Goal: Obtain resource: Obtain resource

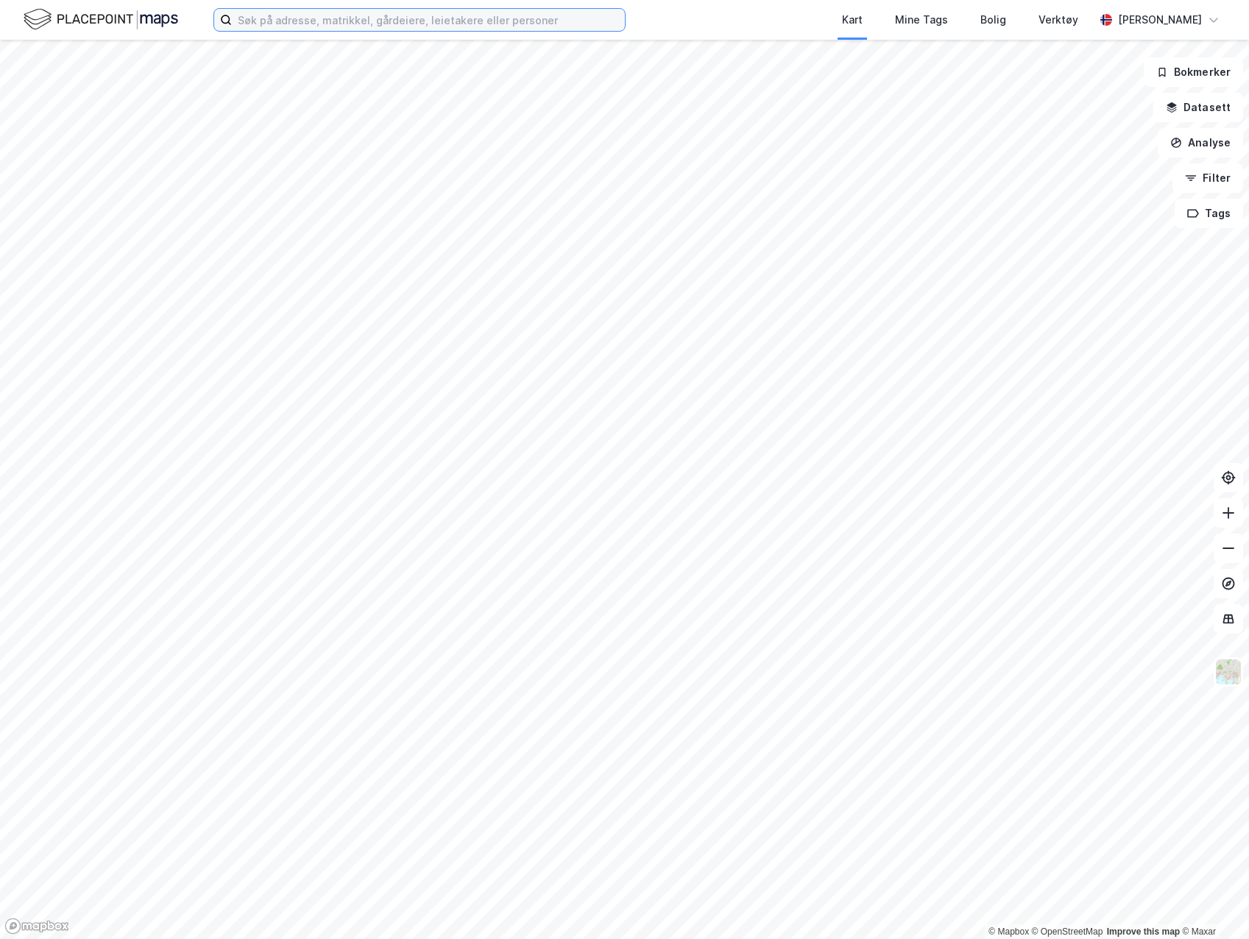
click at [386, 24] on input at bounding box center [428, 20] width 393 height 22
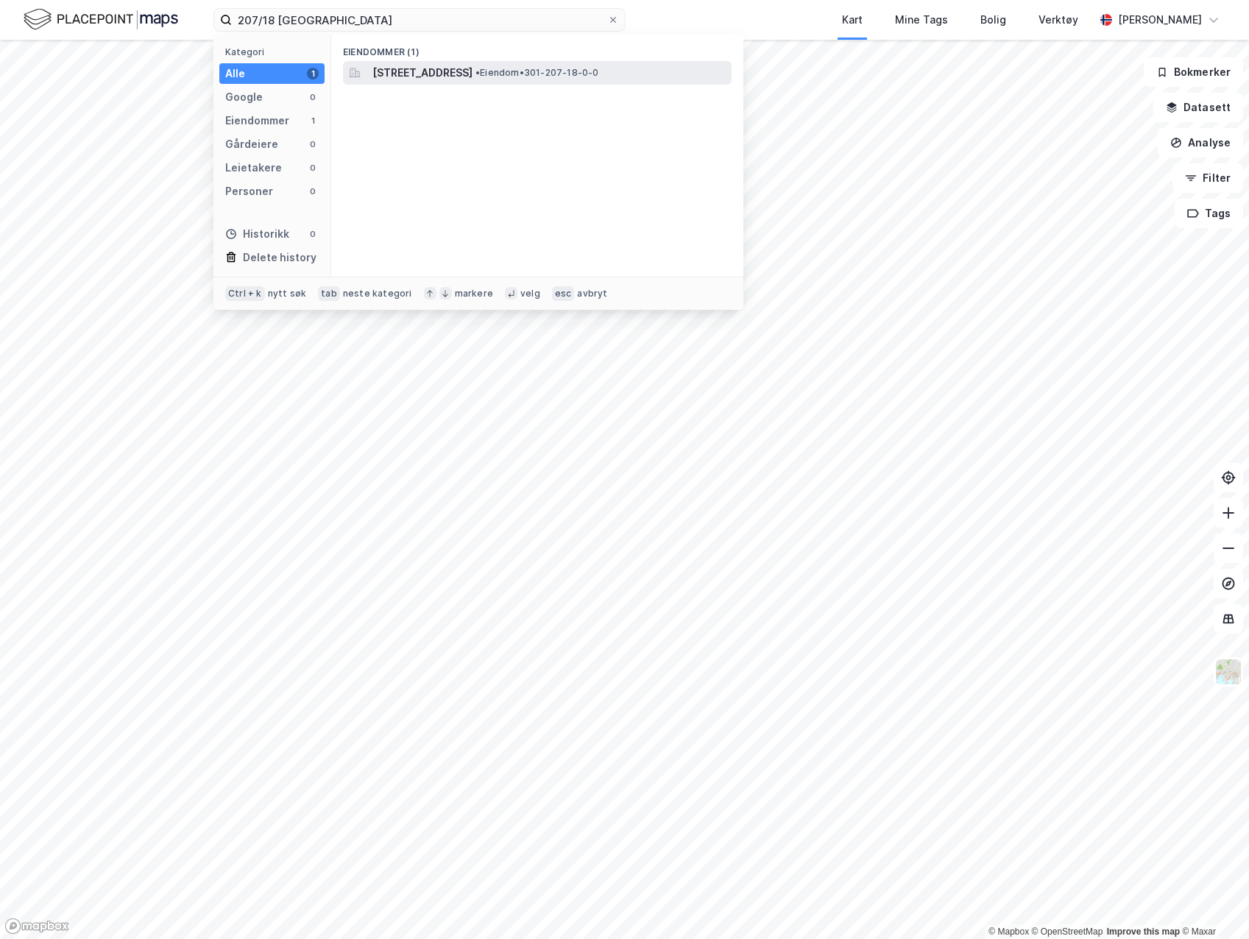
click at [471, 67] on span "[STREET_ADDRESS]" at bounding box center [422, 73] width 100 height 18
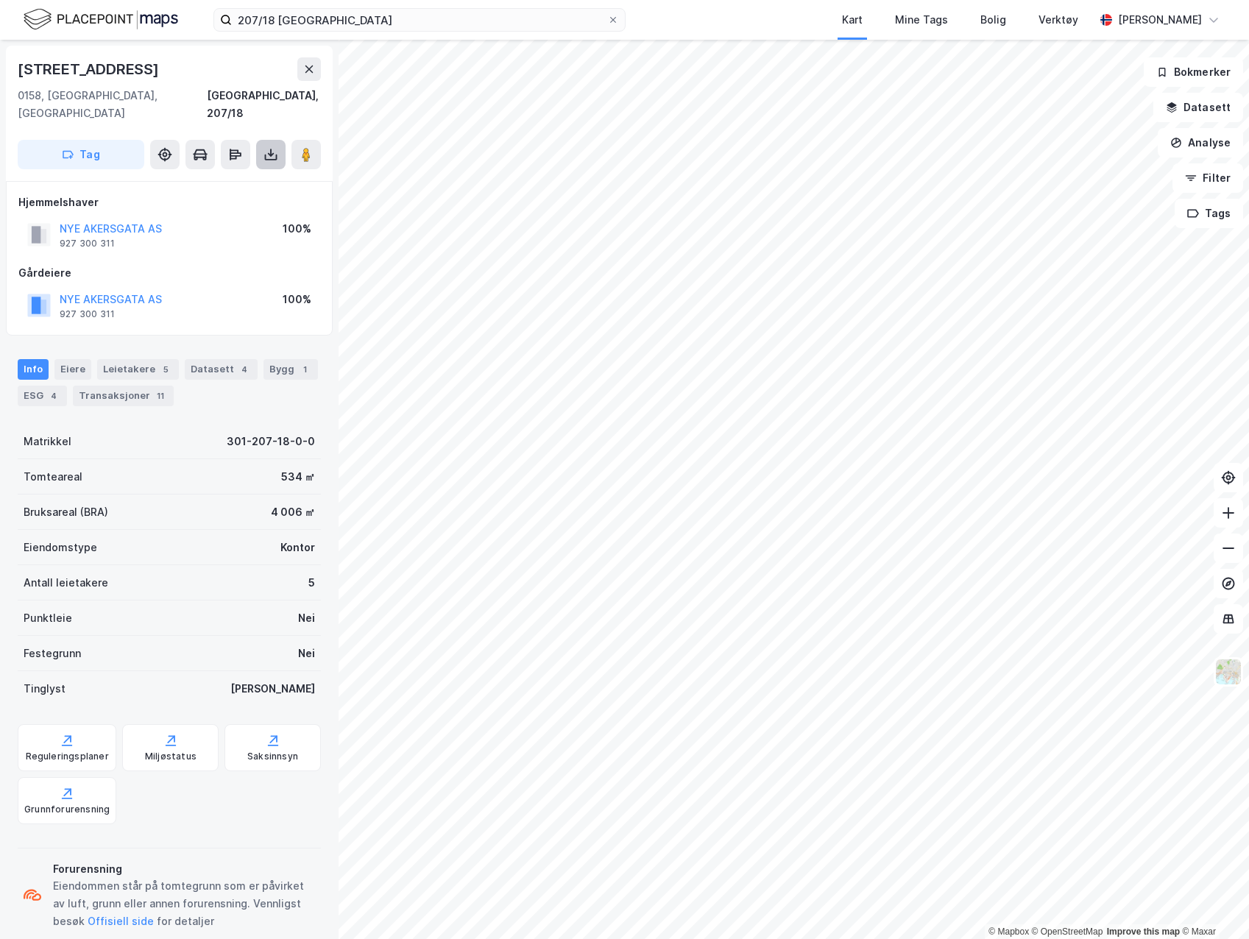
click at [258, 140] on button at bounding box center [270, 154] width 29 height 29
click at [251, 172] on div "Last ned grunnbok" at bounding box center [207, 184] width 157 height 24
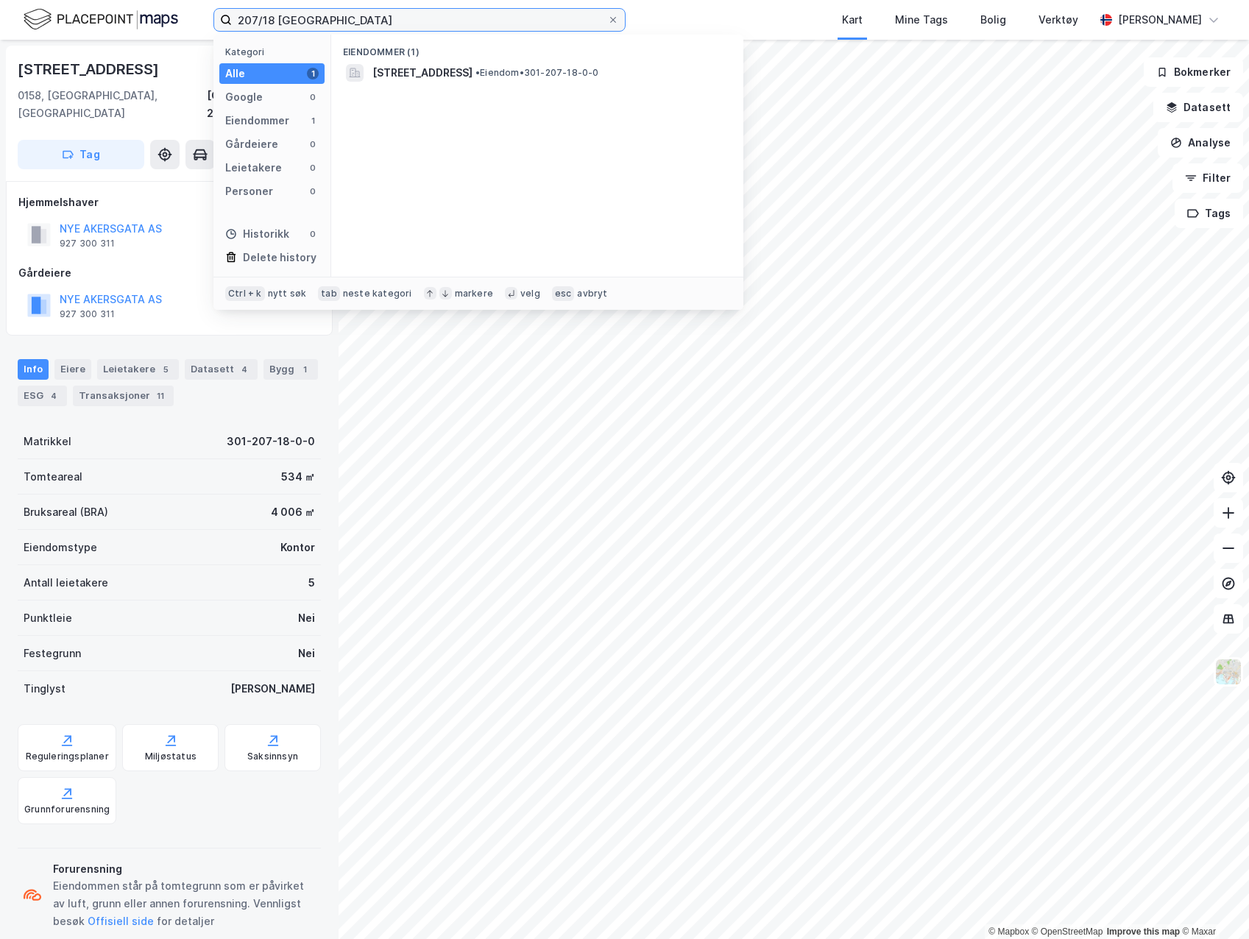
click at [275, 19] on input "207/18 [GEOGRAPHIC_DATA]" at bounding box center [419, 20] width 375 height 22
type input "207/19 [GEOGRAPHIC_DATA]"
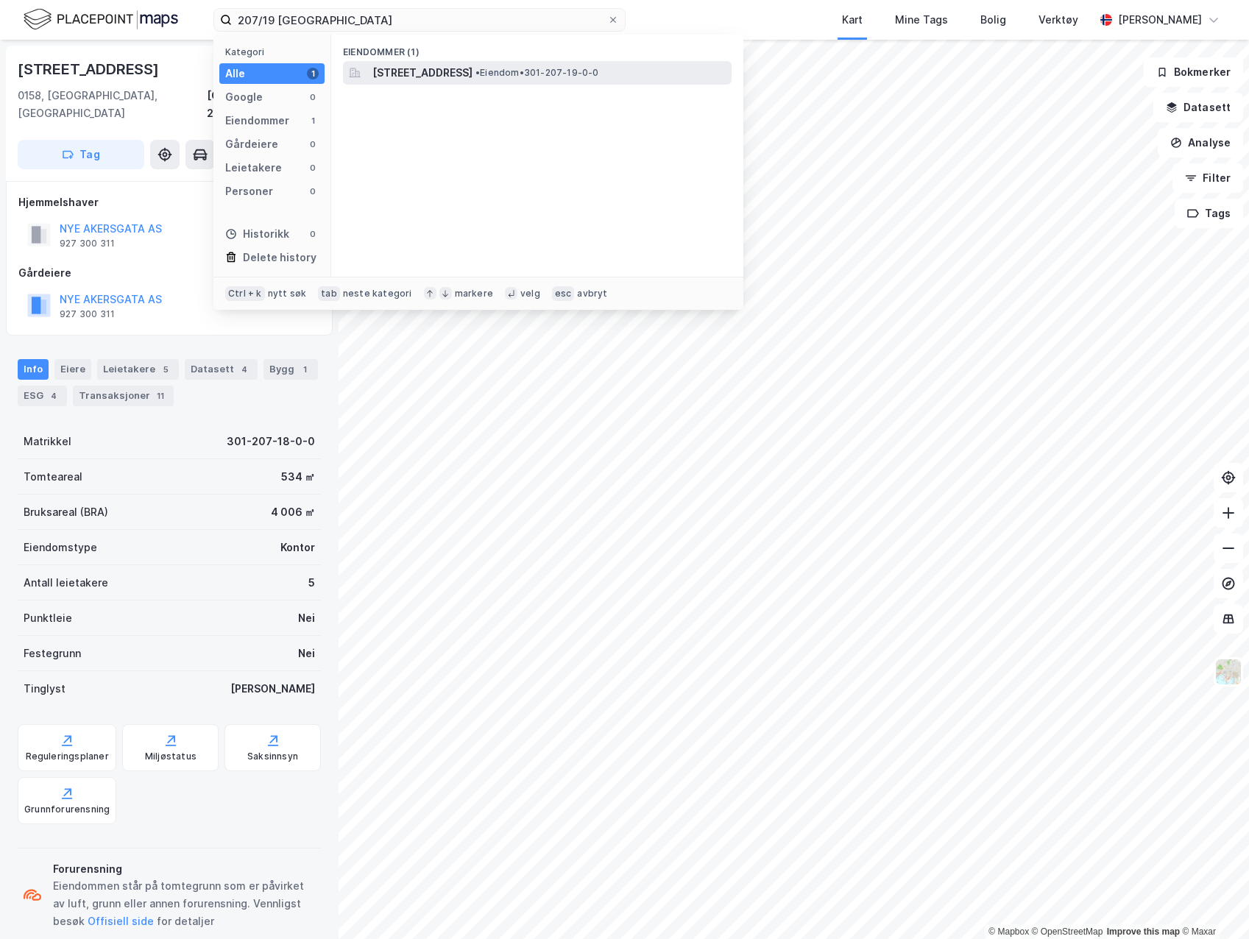
click at [436, 71] on span "[STREET_ADDRESS]" at bounding box center [422, 73] width 100 height 18
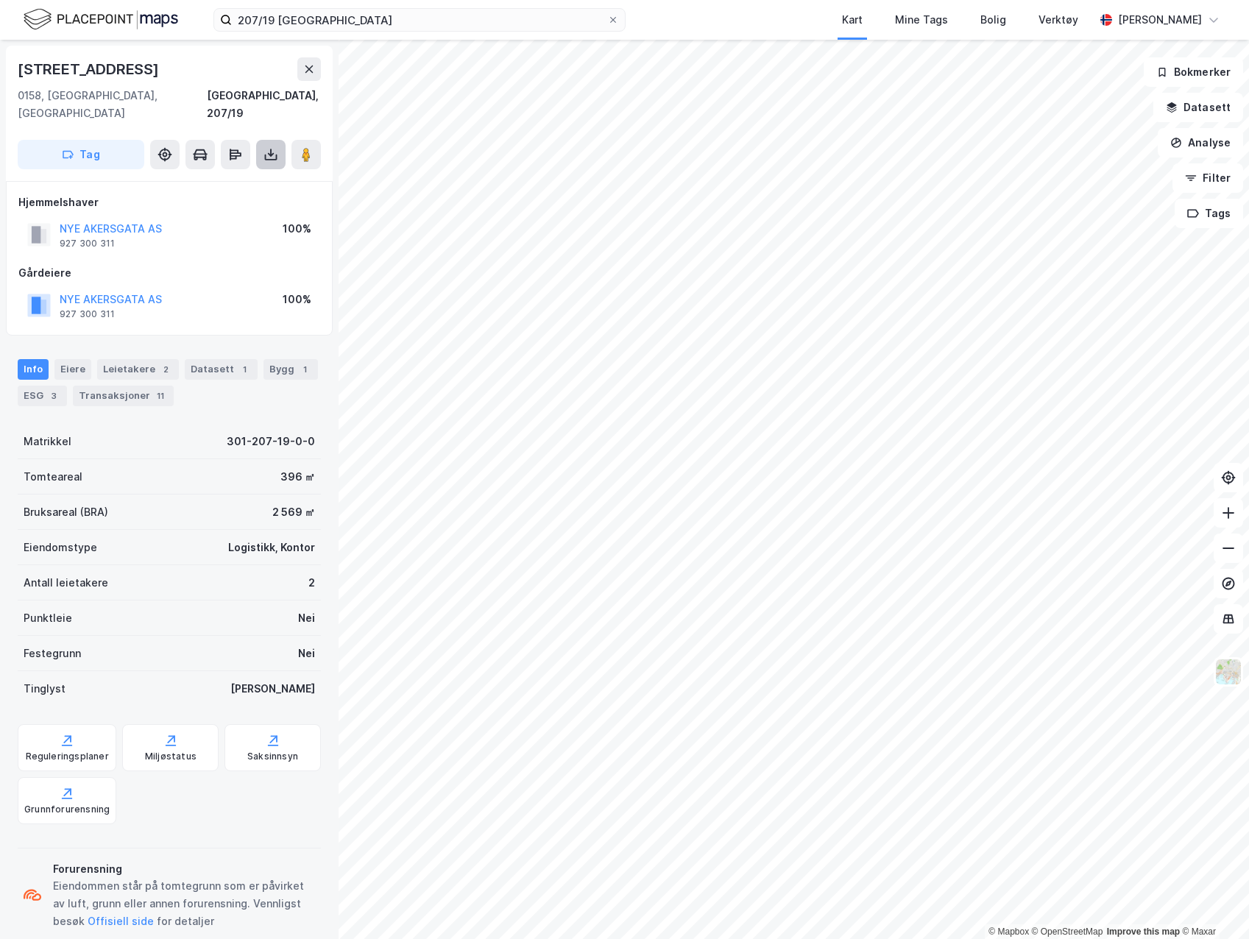
click at [276, 155] on icon at bounding box center [271, 158] width 13 height 6
click at [264, 172] on div "Last ned grunnbok" at bounding box center [207, 184] width 157 height 24
